Goal: Task Accomplishment & Management: Use online tool/utility

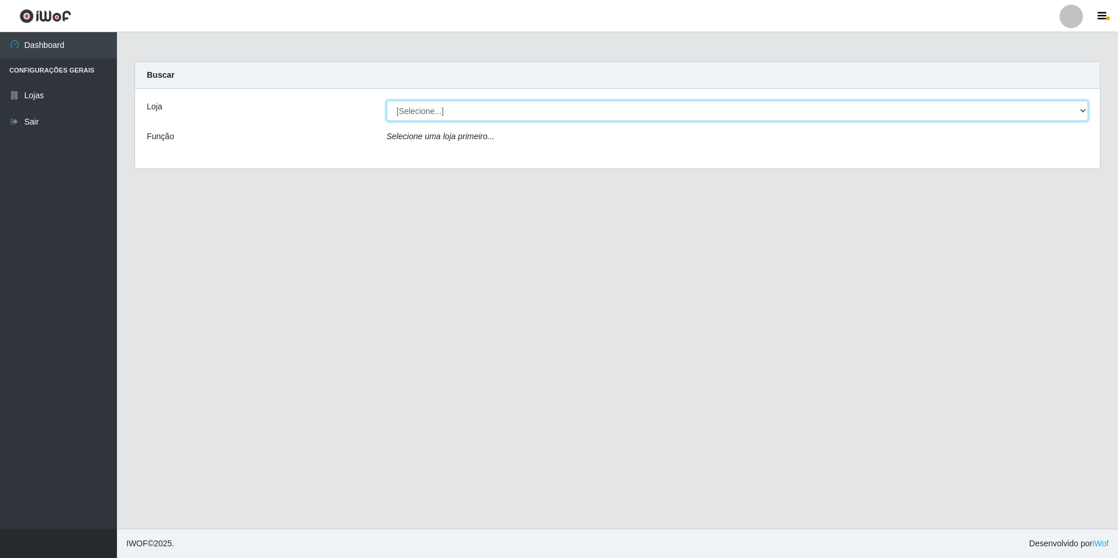
click at [1087, 110] on select "[Selecione...] Extrabom - Loja 57 Anchieta" at bounding box center [737, 111] width 702 height 20
select select "470"
click at [386, 101] on select "[Selecione...] Extrabom - Loja 57 Anchieta" at bounding box center [737, 111] width 702 height 20
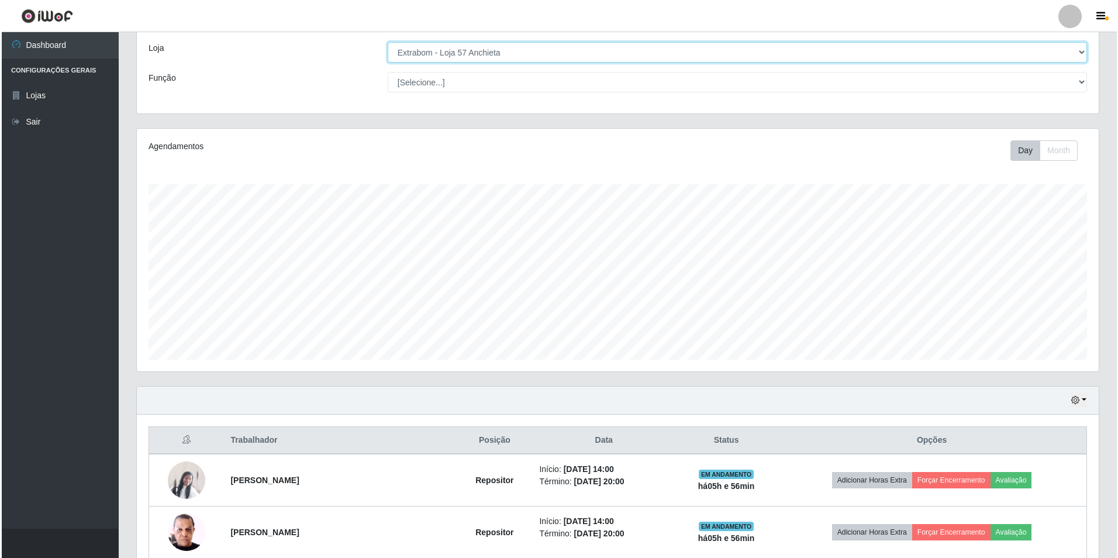
scroll to position [167, 0]
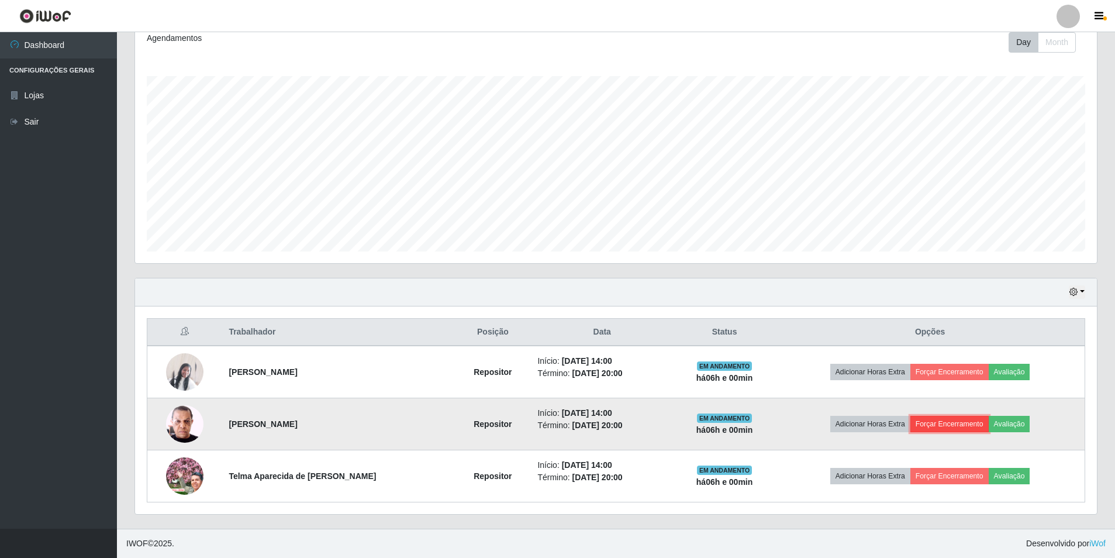
click at [953, 420] on button "Forçar Encerramento" at bounding box center [949, 424] width 78 height 16
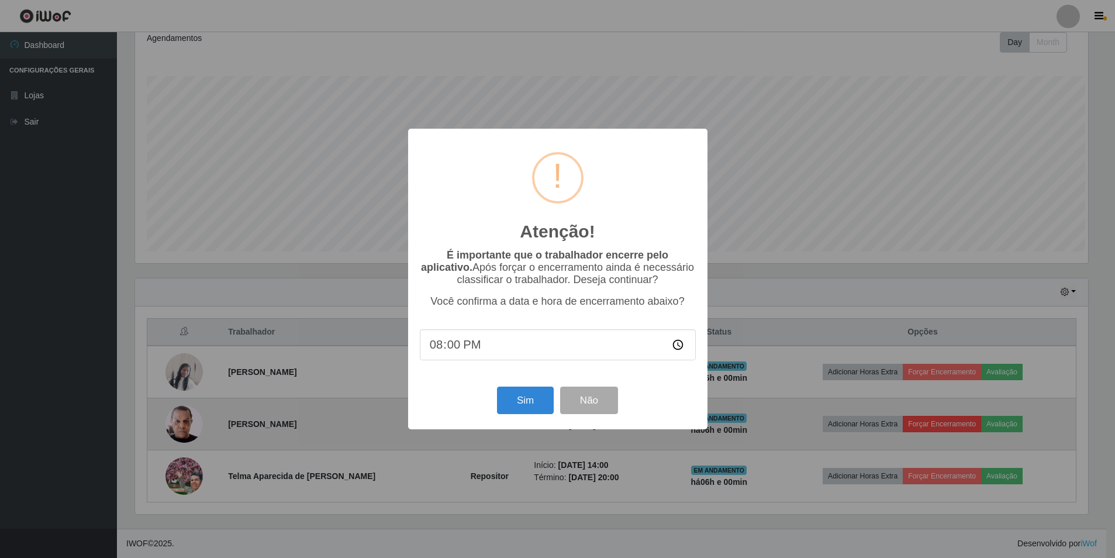
scroll to position [243, 956]
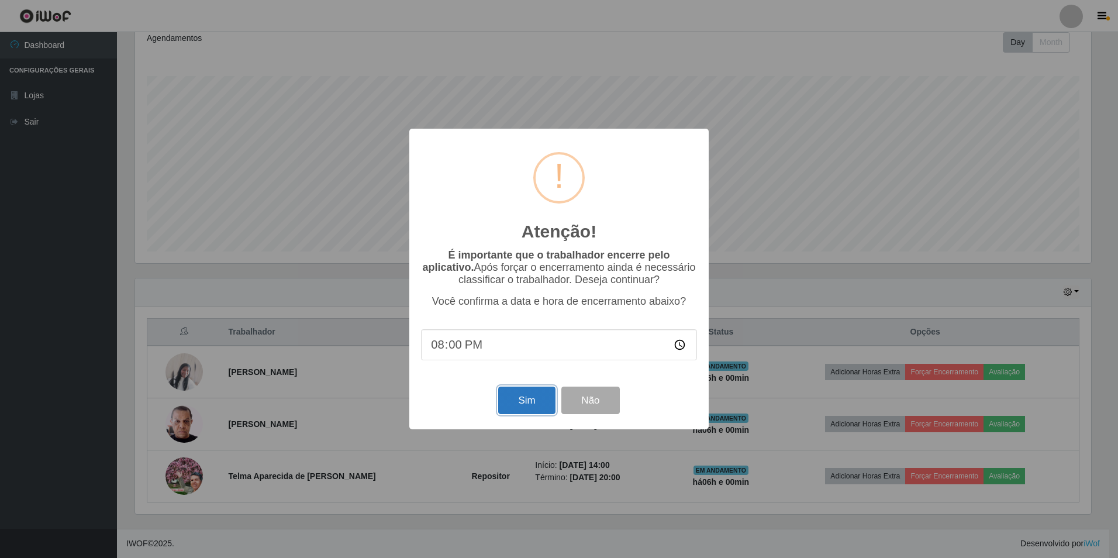
click at [535, 393] on button "Sim" at bounding box center [526, 399] width 57 height 27
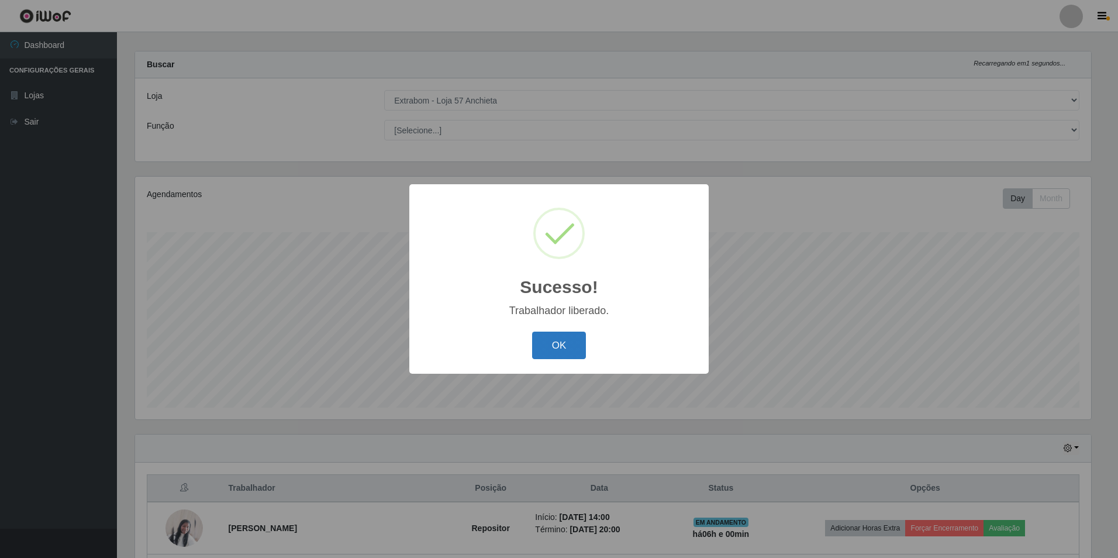
click at [552, 351] on button "OK" at bounding box center [559, 344] width 54 height 27
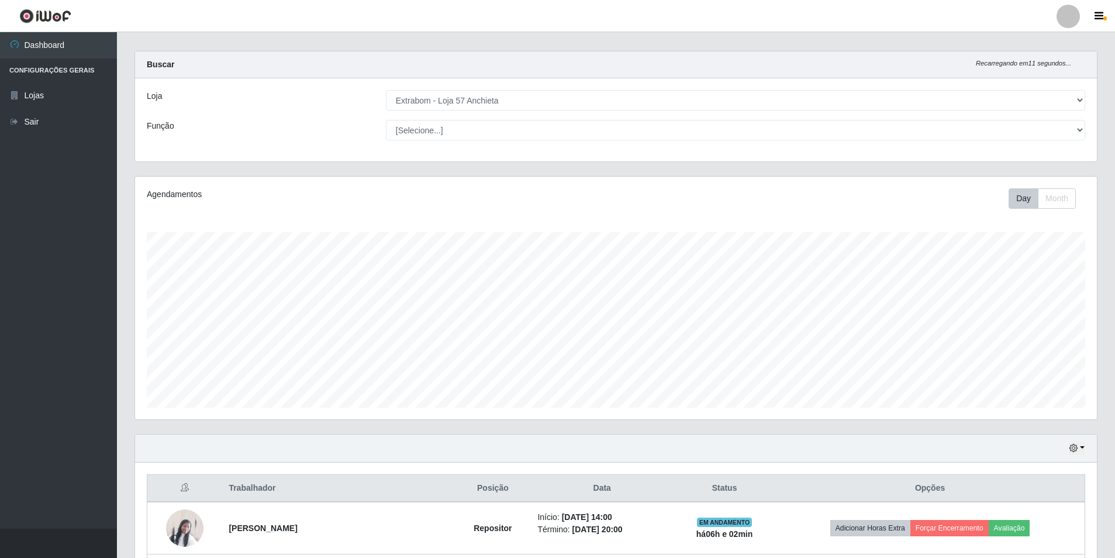
scroll to position [115, 0]
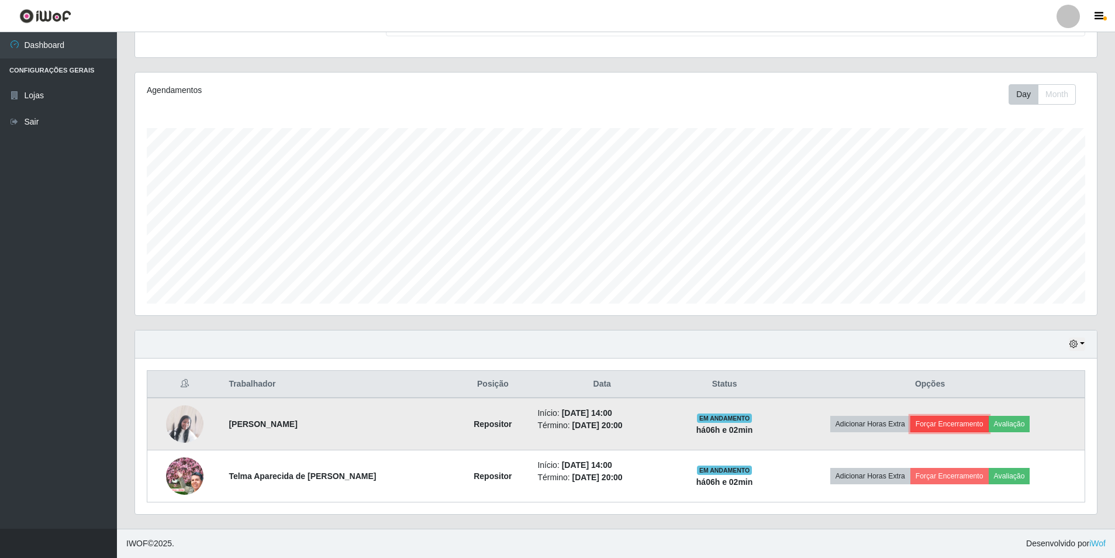
click at [967, 420] on button "Forçar Encerramento" at bounding box center [949, 424] width 78 height 16
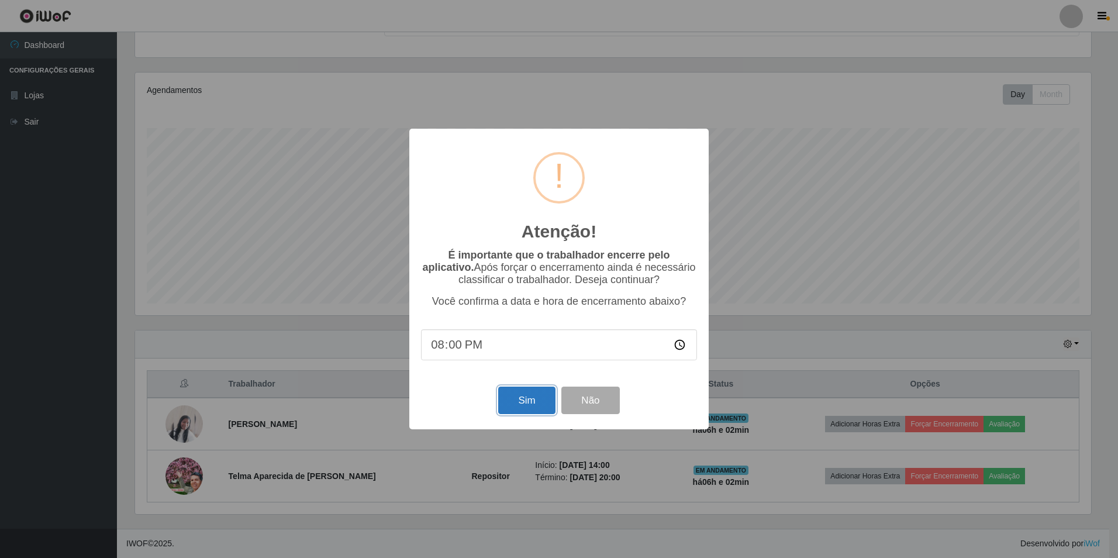
click at [528, 407] on button "Sim" at bounding box center [526, 399] width 57 height 27
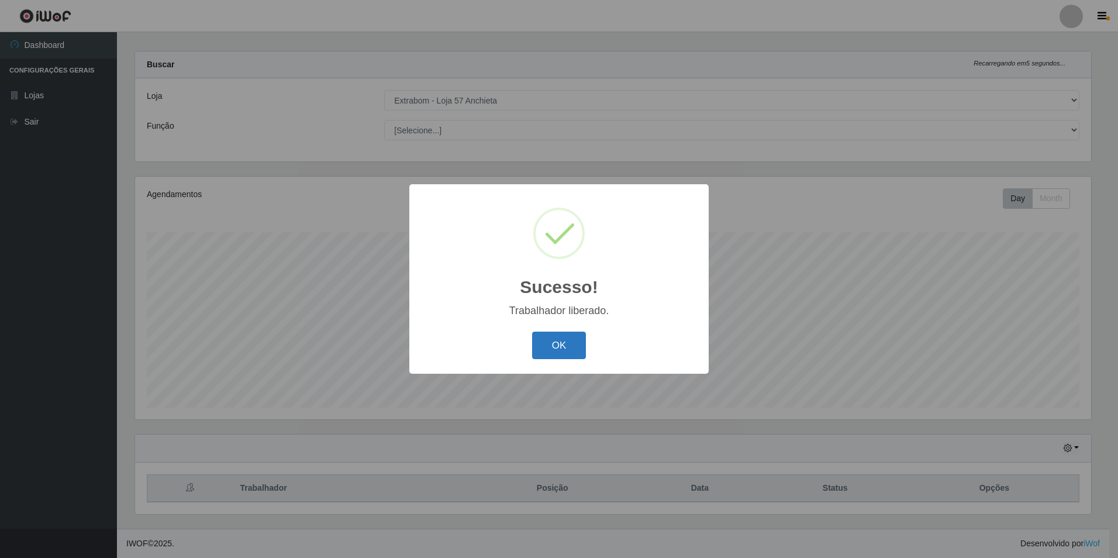
click at [559, 347] on button "OK" at bounding box center [559, 344] width 54 height 27
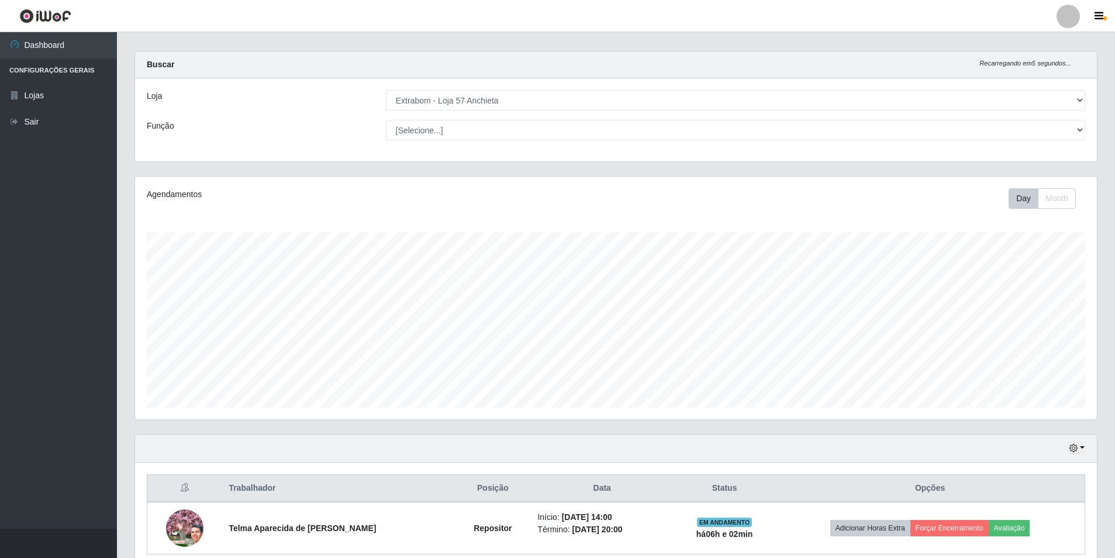
scroll to position [63, 0]
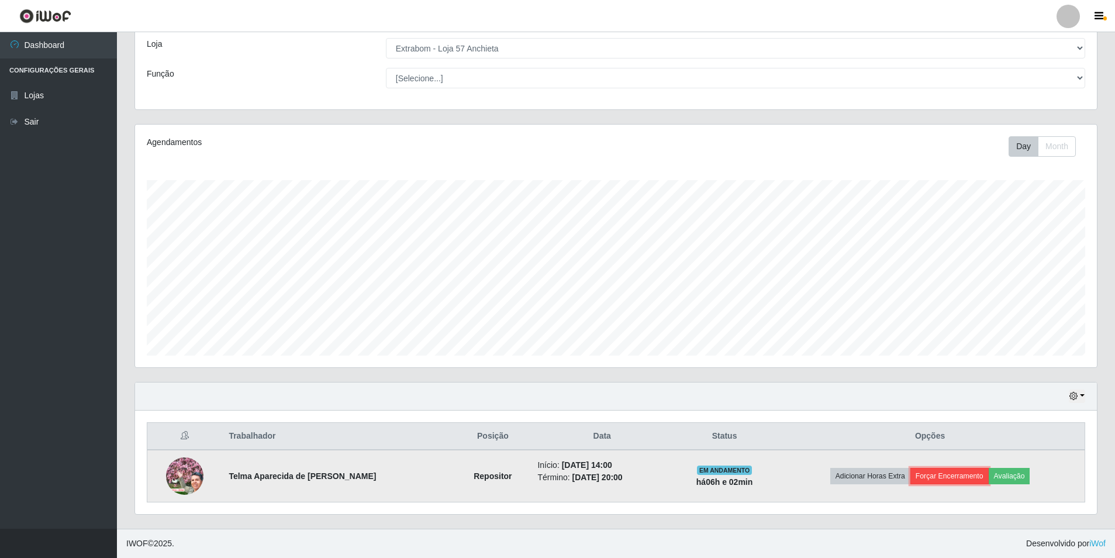
click at [960, 477] on button "Forçar Encerramento" at bounding box center [949, 476] width 78 height 16
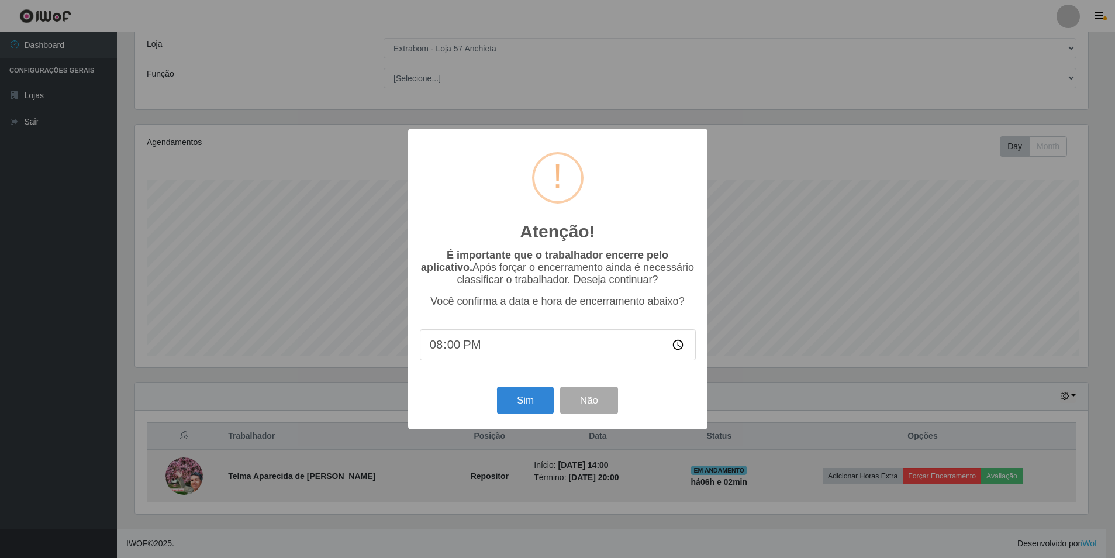
scroll to position [243, 956]
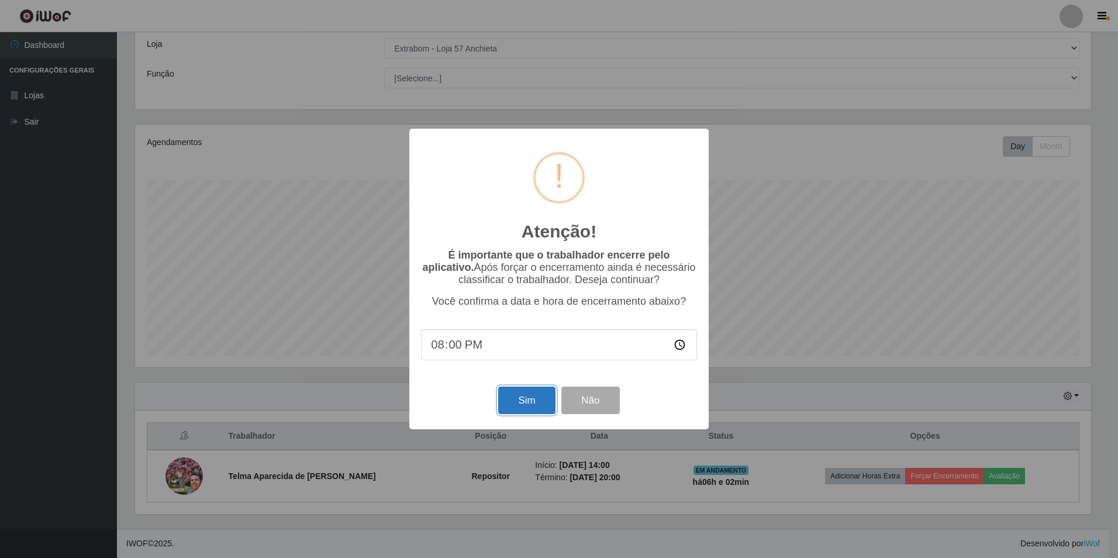
click at [542, 399] on button "Sim" at bounding box center [526, 399] width 57 height 27
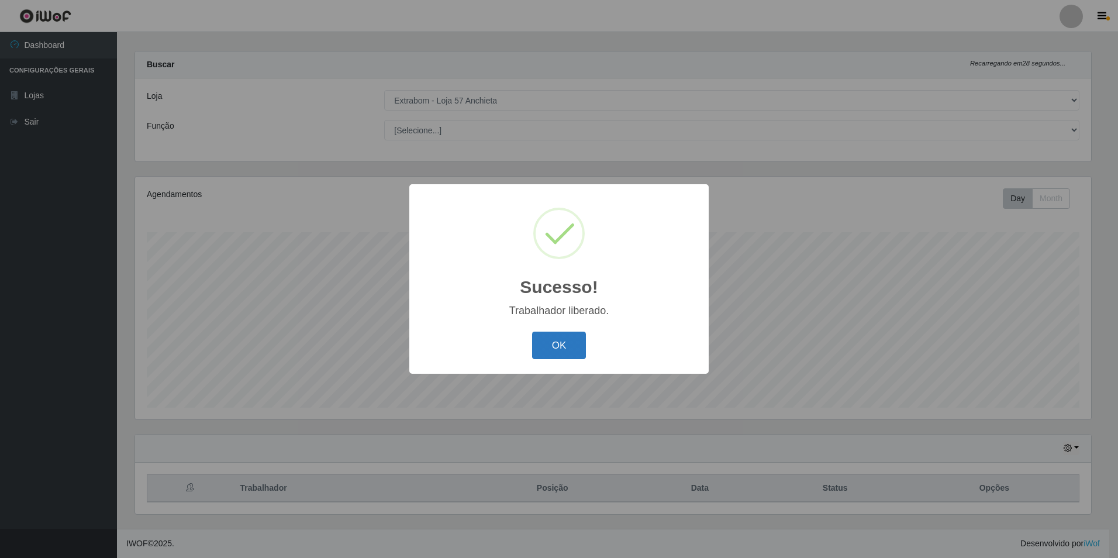
click at [563, 348] on button "OK" at bounding box center [559, 344] width 54 height 27
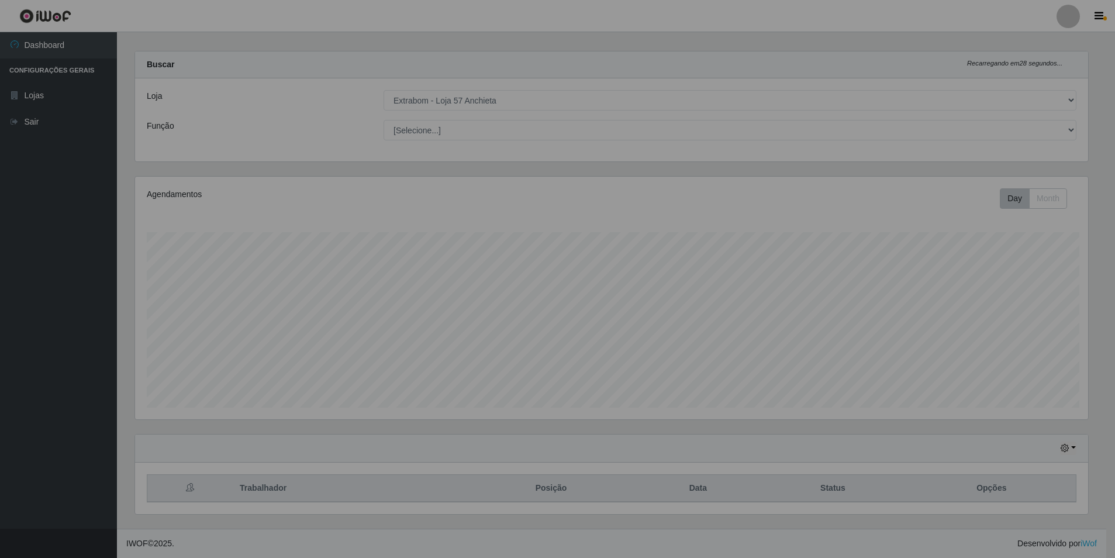
scroll to position [243, 962]
